Goal: Contribute content: Contribute content

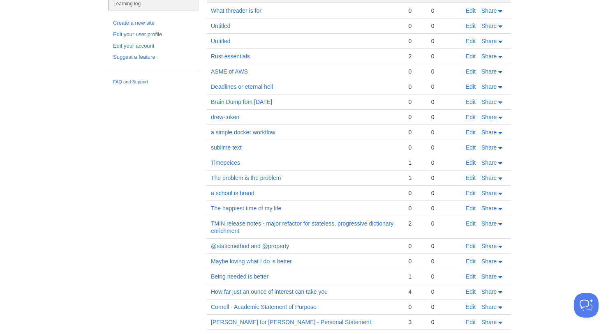
scroll to position [72, 0]
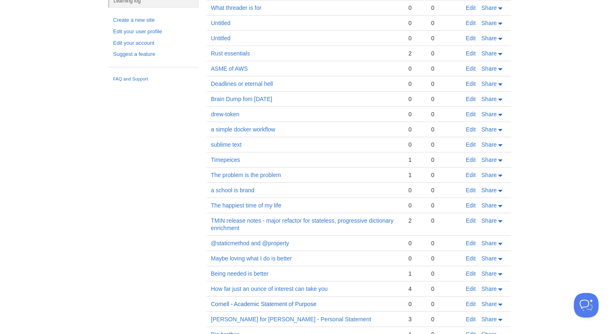
click at [285, 306] on link "Cornell - Academic Statement of Purpose" at bounding box center [264, 304] width 106 height 7
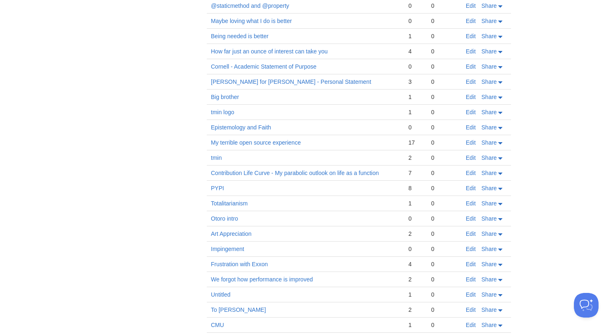
scroll to position [345, 0]
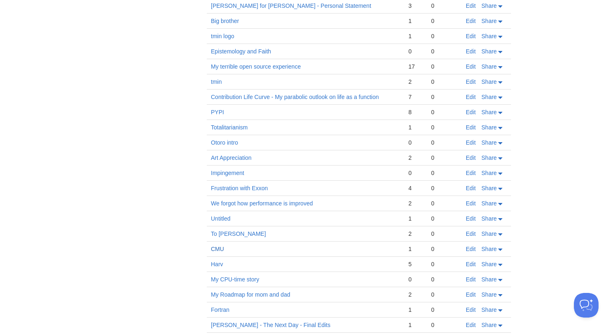
click at [218, 248] on link "CMU" at bounding box center [217, 249] width 13 height 7
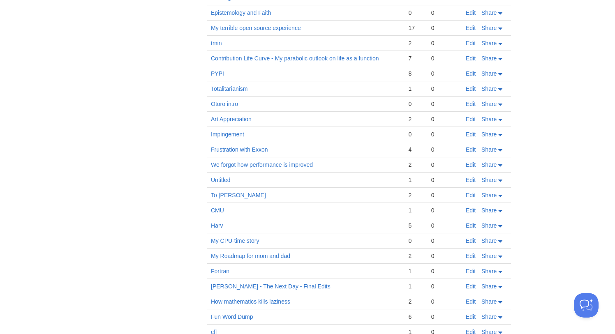
scroll to position [461, 0]
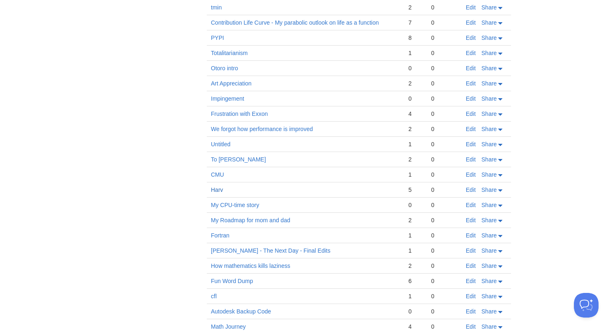
click at [222, 191] on link "Harv" at bounding box center [217, 190] width 12 height 7
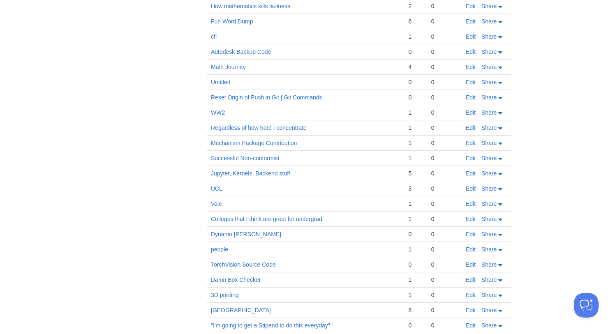
scroll to position [745, 0]
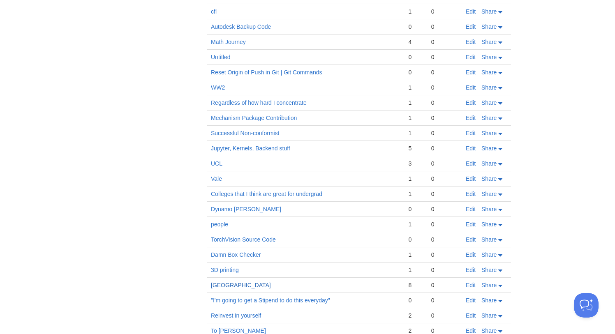
click at [225, 286] on link "[GEOGRAPHIC_DATA]" at bounding box center [241, 285] width 60 height 7
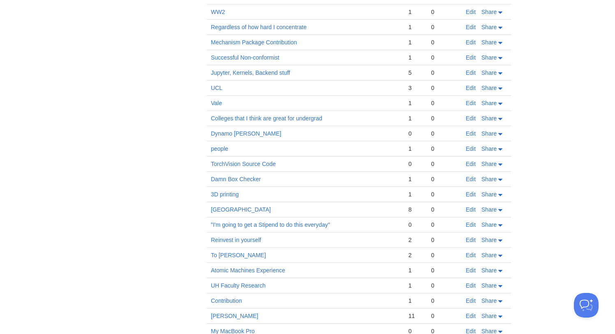
scroll to position [821, 0]
click at [266, 121] on link "Colleges that I think are great for undergrad" at bounding box center [266, 119] width 111 height 7
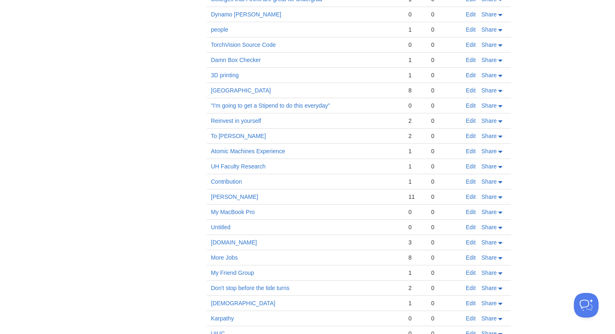
scroll to position [953, 0]
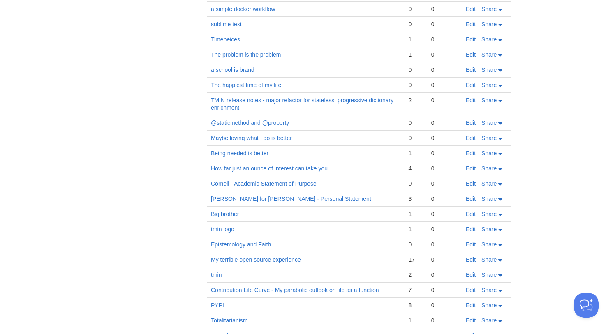
scroll to position [159, 0]
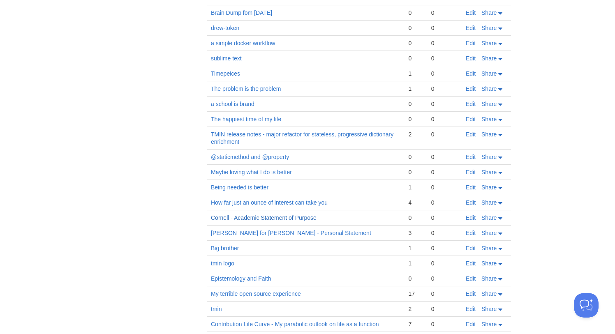
click at [259, 216] on link "Cornell - Academic Statement of Purpose" at bounding box center [264, 218] width 106 height 7
click at [252, 234] on link "[PERSON_NAME] for [PERSON_NAME] - Personal Statement" at bounding box center [291, 233] width 160 height 7
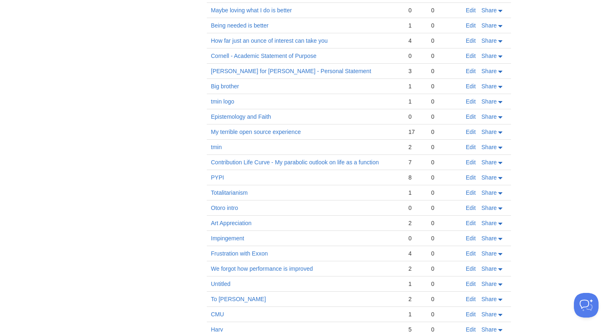
scroll to position [324, 0]
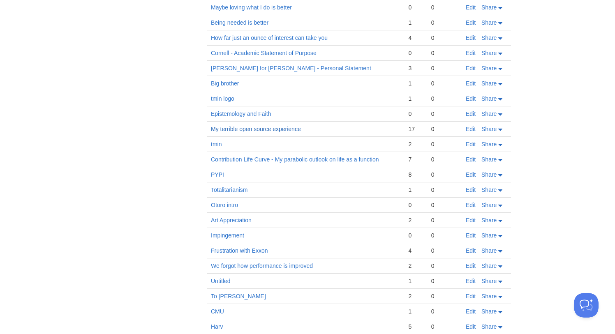
click at [237, 129] on link "My terrible open source experience" at bounding box center [256, 129] width 90 height 7
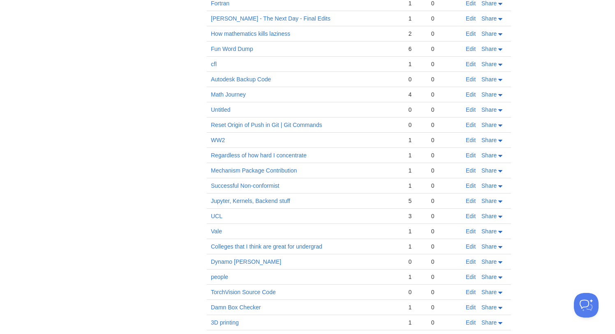
scroll to position [693, 0]
click at [219, 218] on link "UCL" at bounding box center [217, 216] width 12 height 7
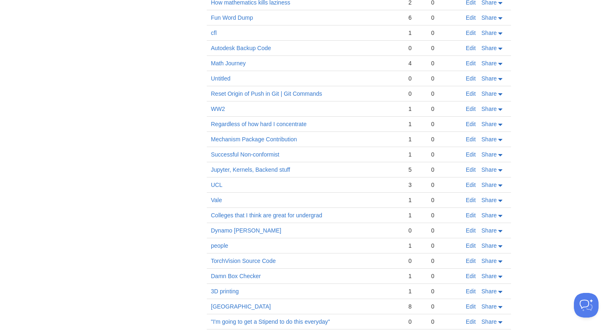
scroll to position [796, 0]
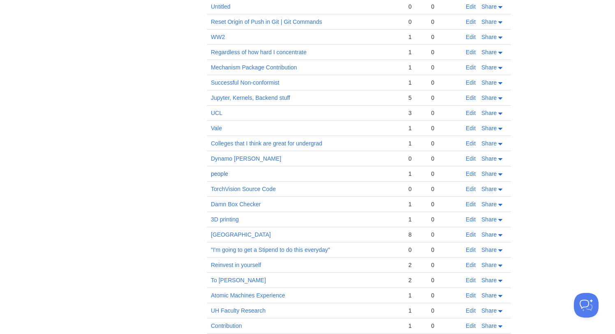
click at [226, 173] on link "people" at bounding box center [219, 174] width 17 height 7
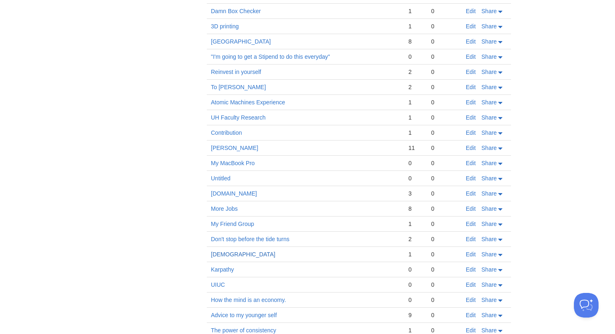
scroll to position [990, 0]
click at [219, 285] on link "UIUC" at bounding box center [218, 284] width 14 height 7
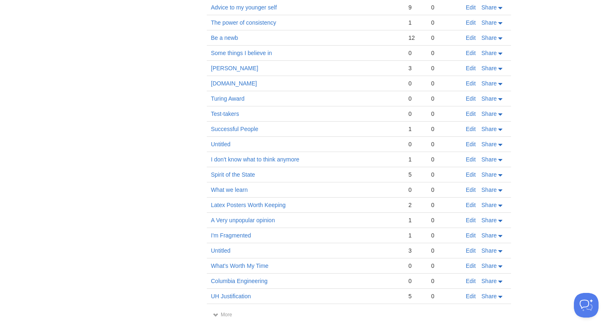
scroll to position [1297, 0]
click at [247, 282] on link "Columbia Engineering" at bounding box center [239, 281] width 57 height 7
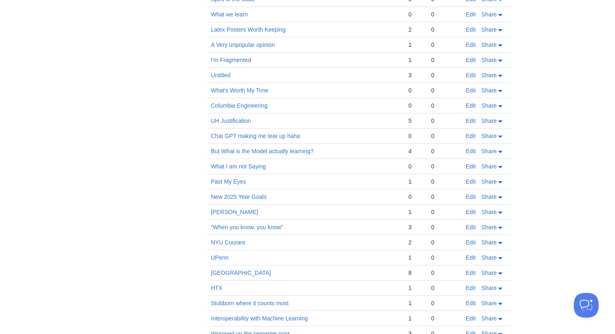
scroll to position [1474, 0]
click at [231, 242] on link "NYU Courant" at bounding box center [228, 241] width 34 height 7
click at [228, 272] on link "[GEOGRAPHIC_DATA]" at bounding box center [241, 272] width 60 height 7
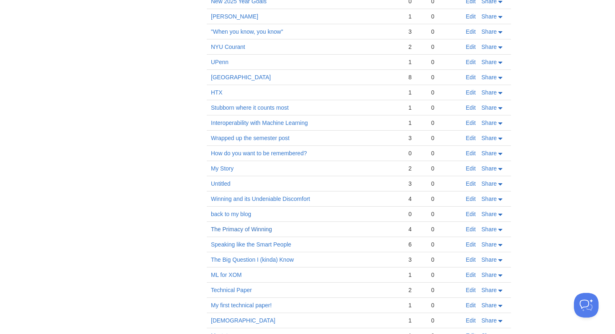
scroll to position [1651, 0]
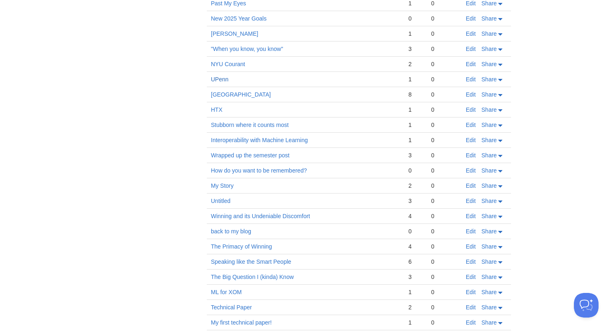
click at [225, 79] on link "UPenn" at bounding box center [220, 79] width 18 height 7
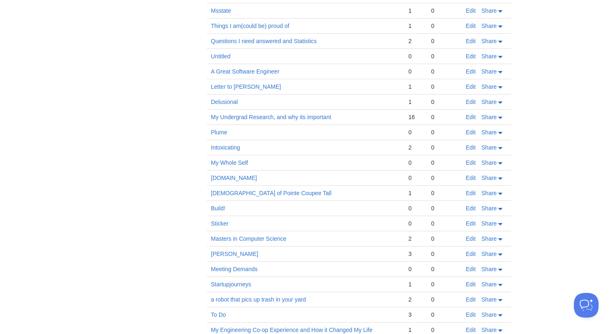
scroll to position [2015, 0]
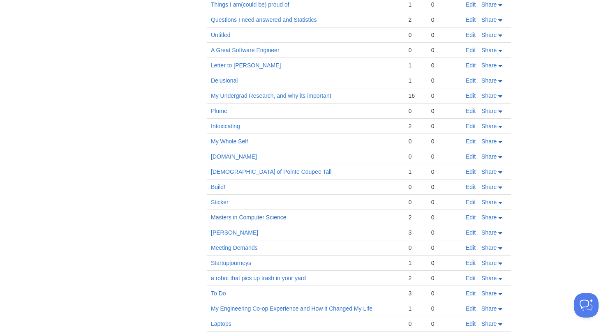
click at [284, 218] on link "Masters in Computer Science" at bounding box center [249, 217] width 76 height 7
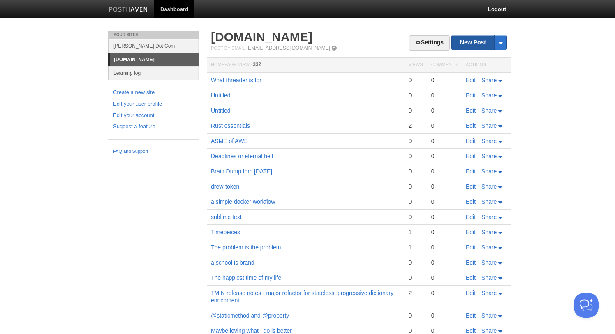
scroll to position [0, 0]
click at [461, 44] on link "New Post" at bounding box center [479, 42] width 55 height 14
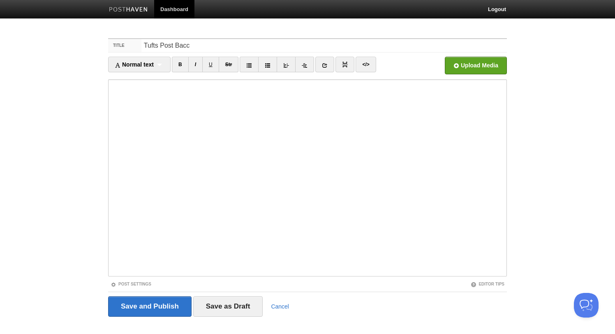
type input "Tufts Post Bacc"
